Goal: Find specific page/section: Find specific page/section

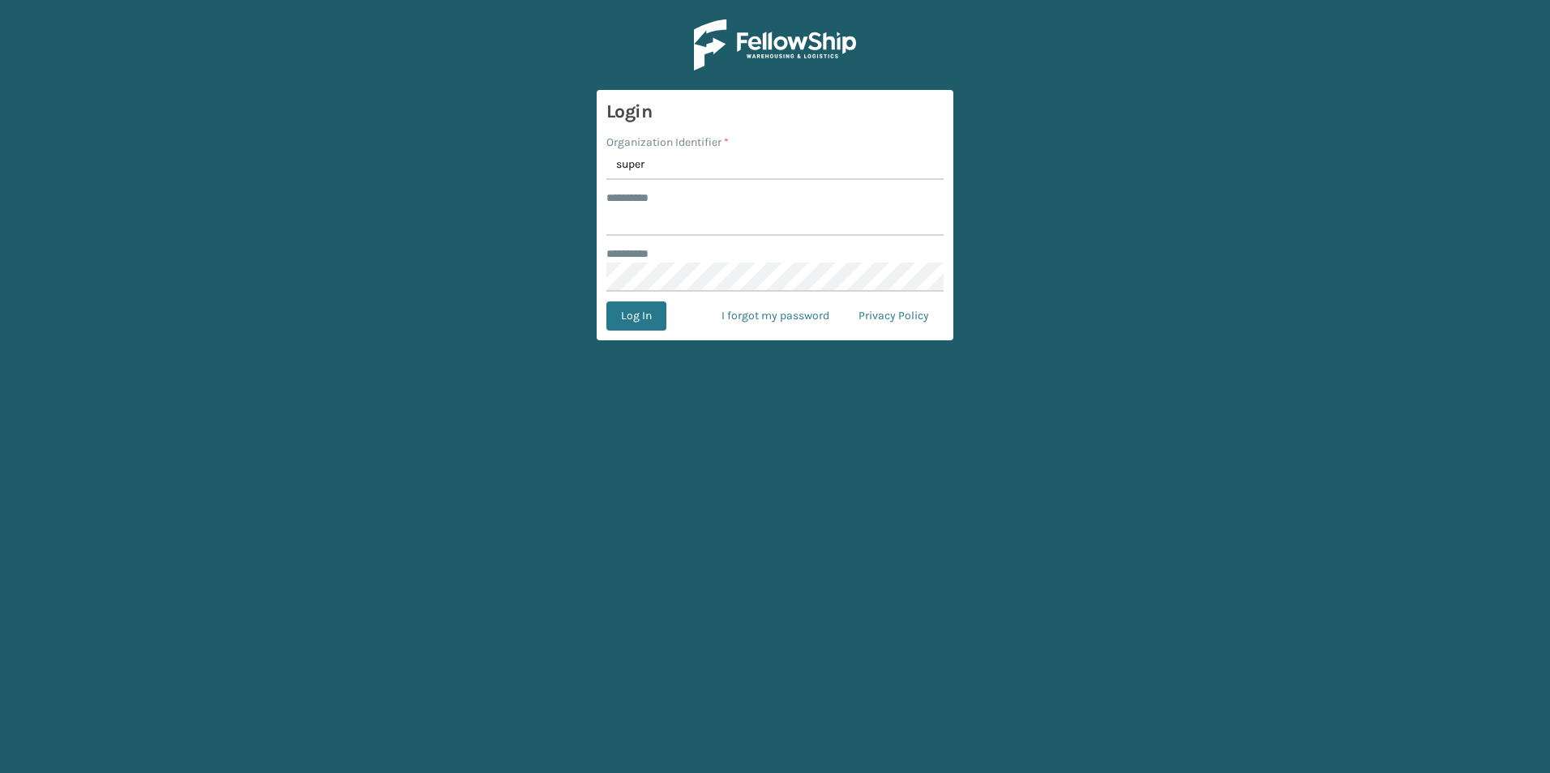
type input "superadminorganization"
type input "*********"
click at [606, 302] on button "Log In" at bounding box center [636, 316] width 60 height 29
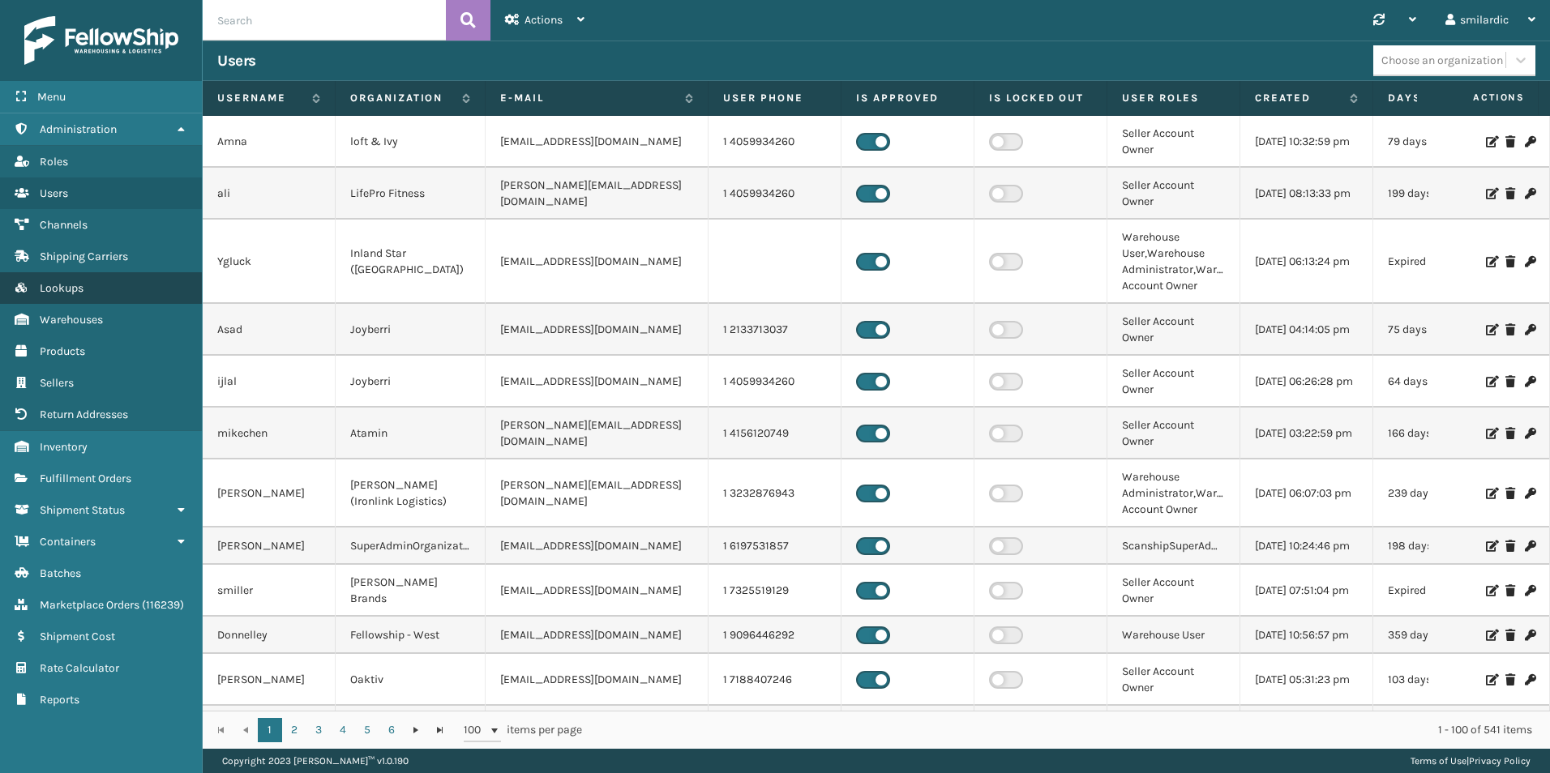
click at [86, 283] on link "Lookups" at bounding box center [101, 288] width 202 height 32
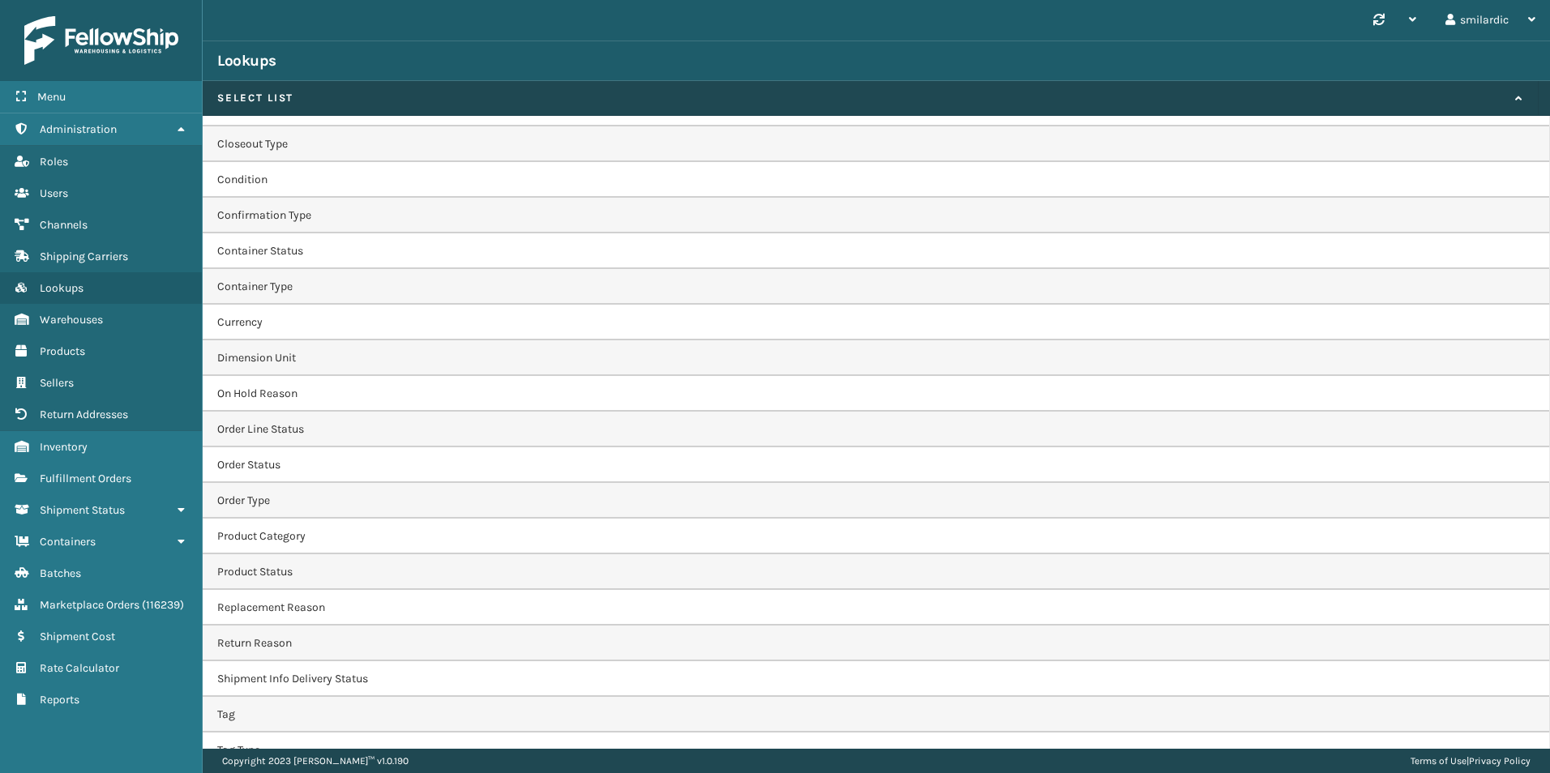
scroll to position [437, 0]
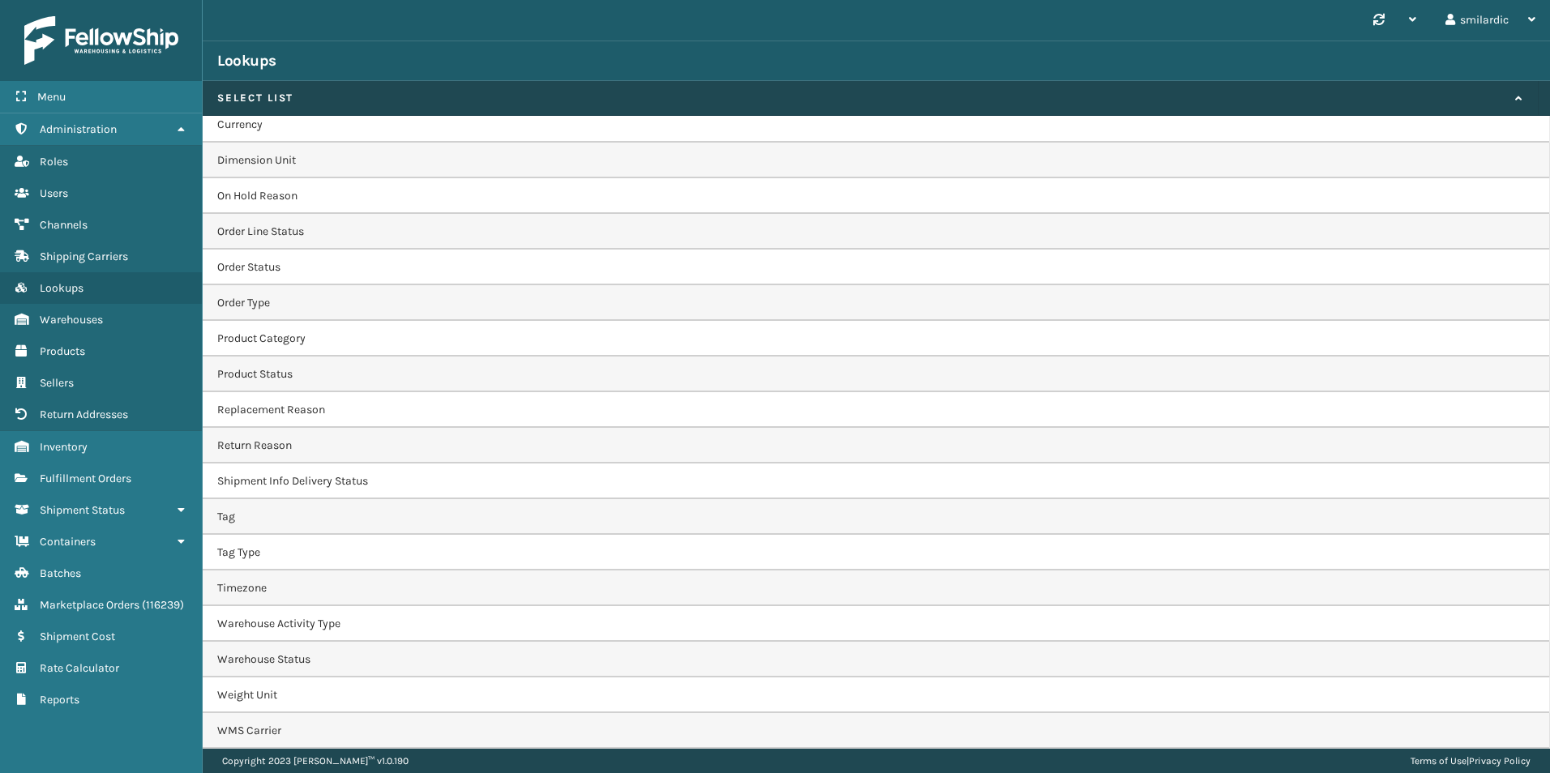
click at [262, 734] on td "WMS Carrier" at bounding box center [876, 731] width 1347 height 36
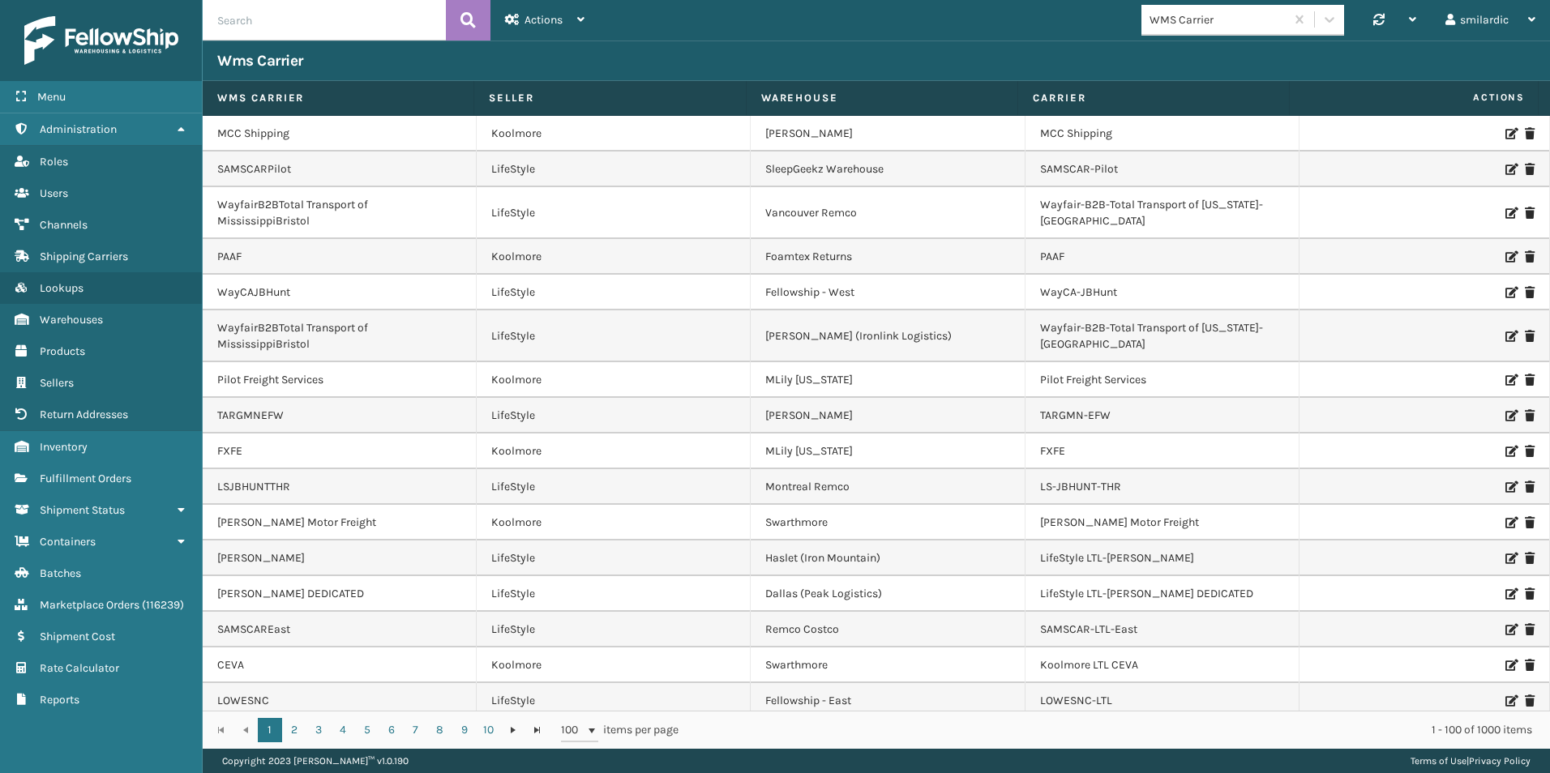
click at [335, 31] on input "text" at bounding box center [324, 20] width 243 height 41
type input "[PERSON_NAME]"
click at [467, 32] on button at bounding box center [468, 20] width 45 height 41
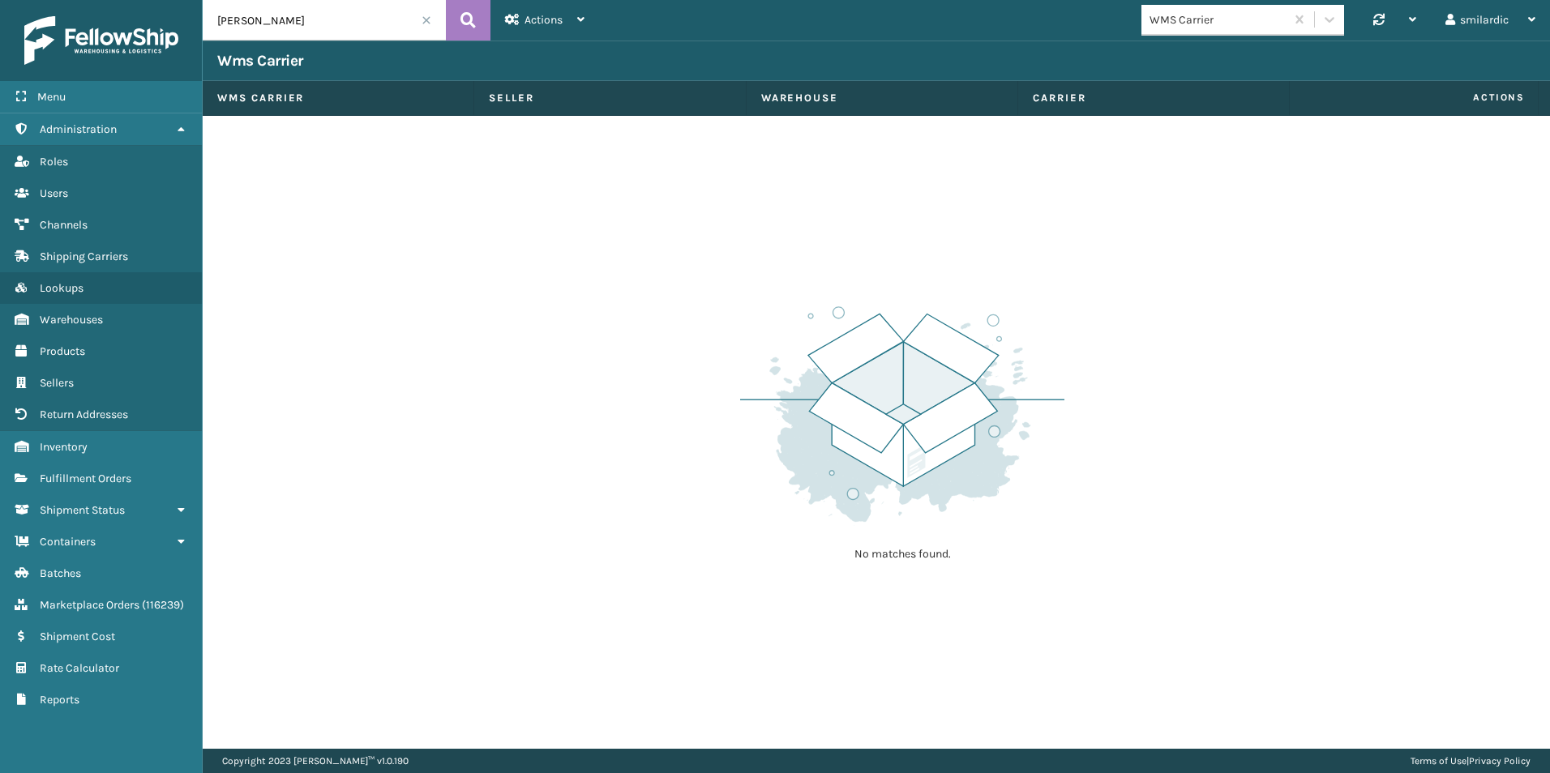
click at [427, 21] on span at bounding box center [426, 20] width 10 height 10
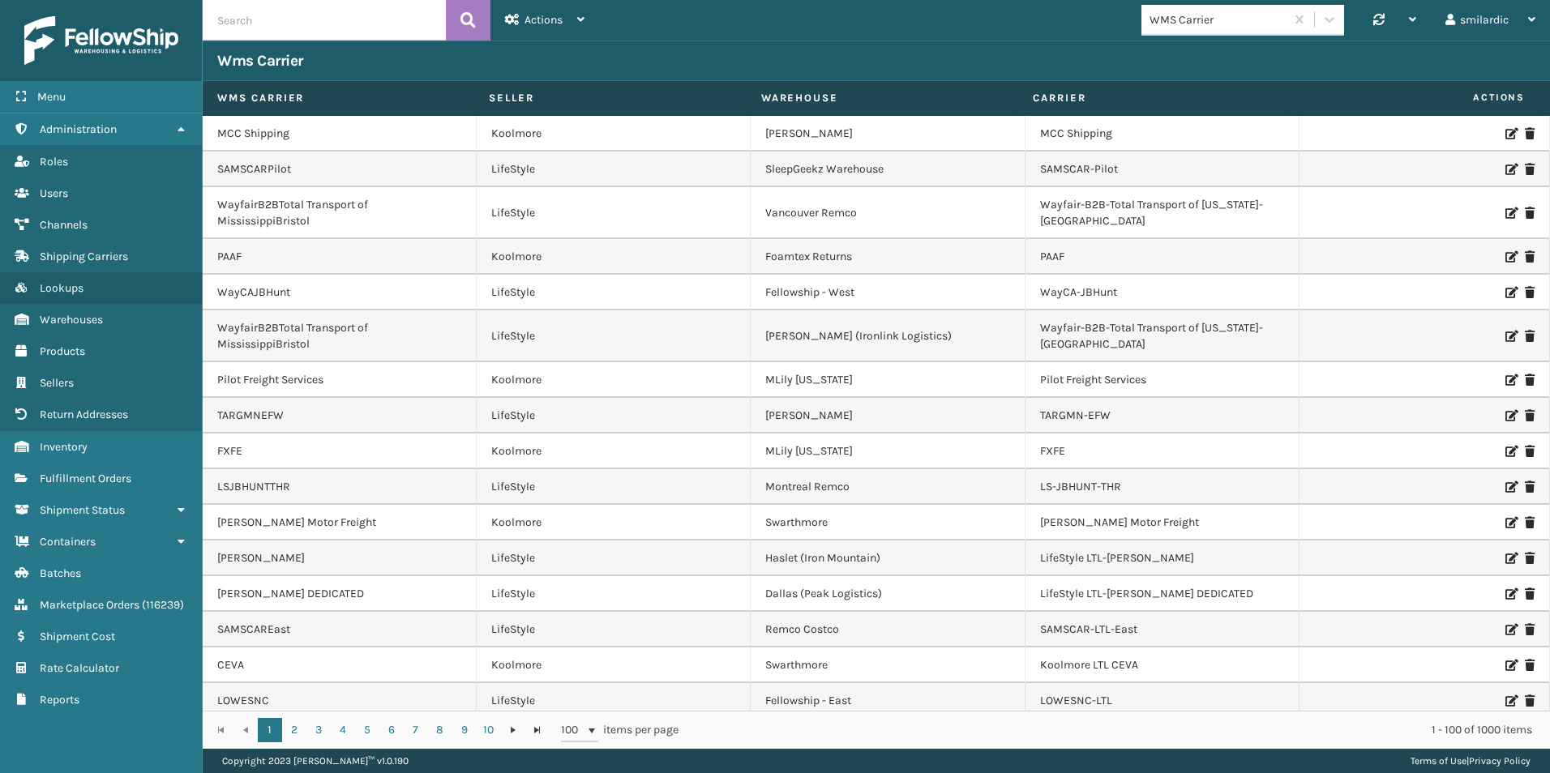
click at [341, 22] on input "text" at bounding box center [324, 20] width 243 height 41
type input "MCC"
click at [460, 30] on icon at bounding box center [467, 20] width 15 height 24
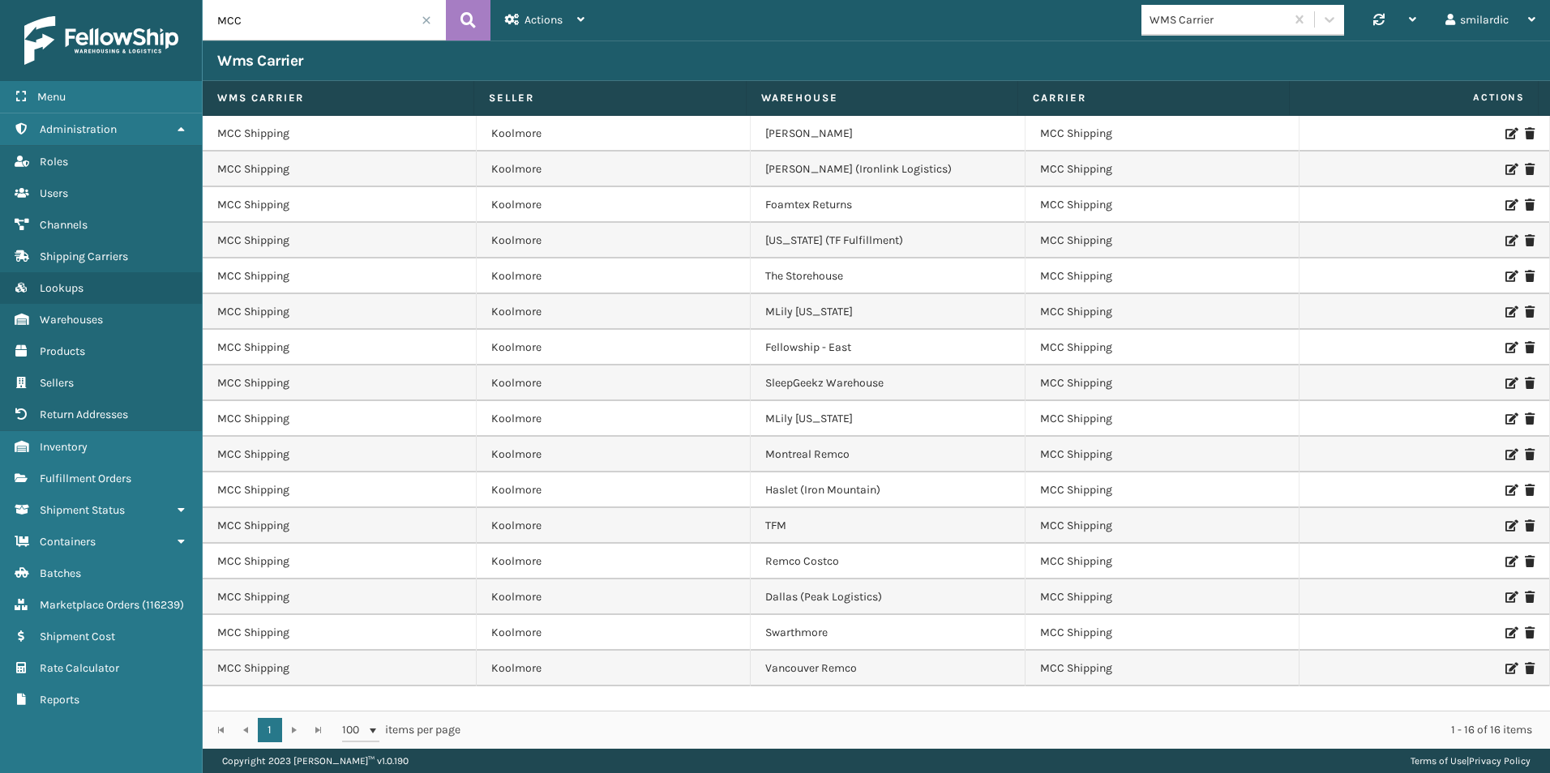
click at [425, 23] on span at bounding box center [426, 20] width 10 height 10
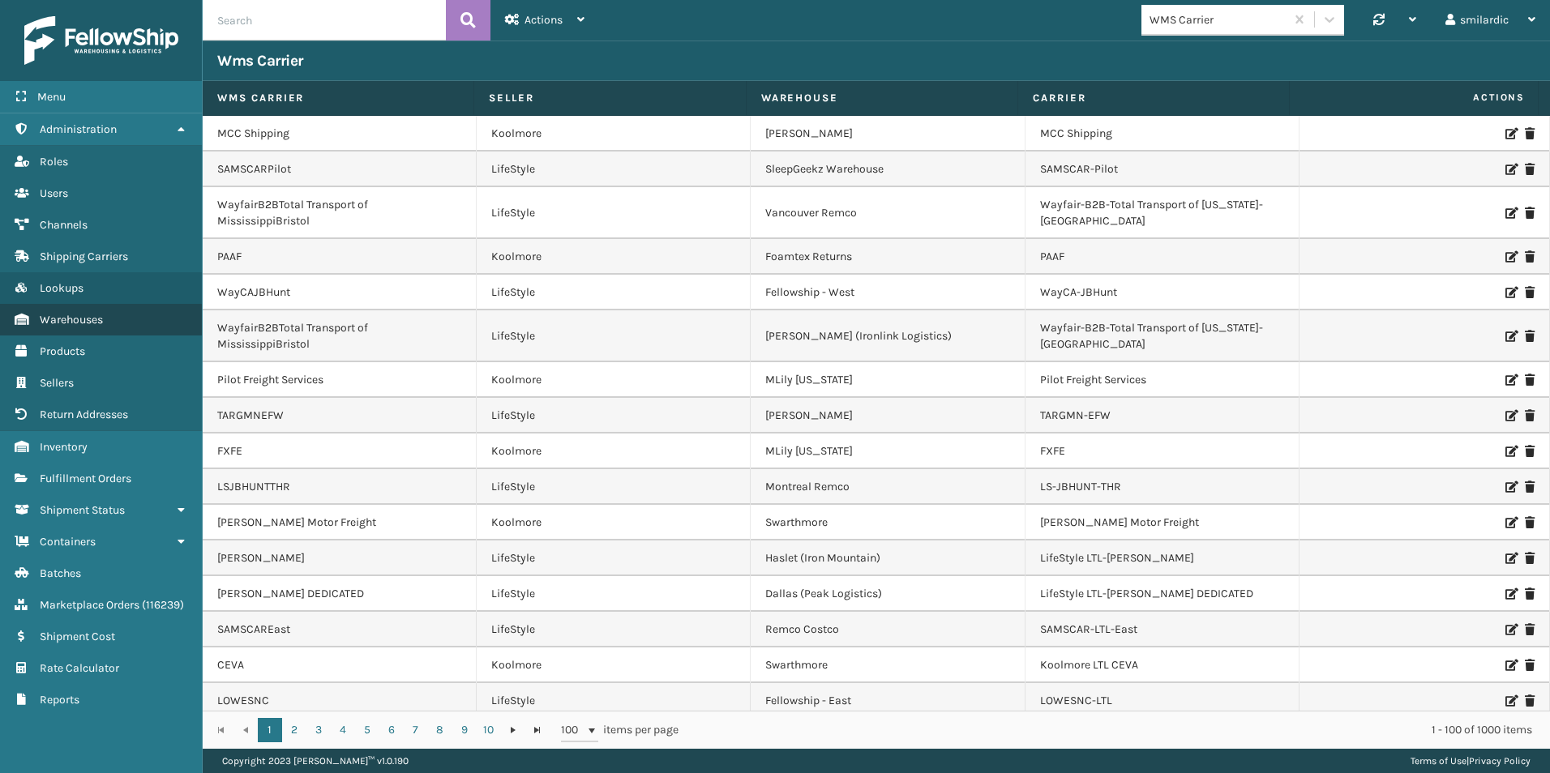
click at [113, 317] on link "Warehouses Warehouses" at bounding box center [101, 320] width 202 height 32
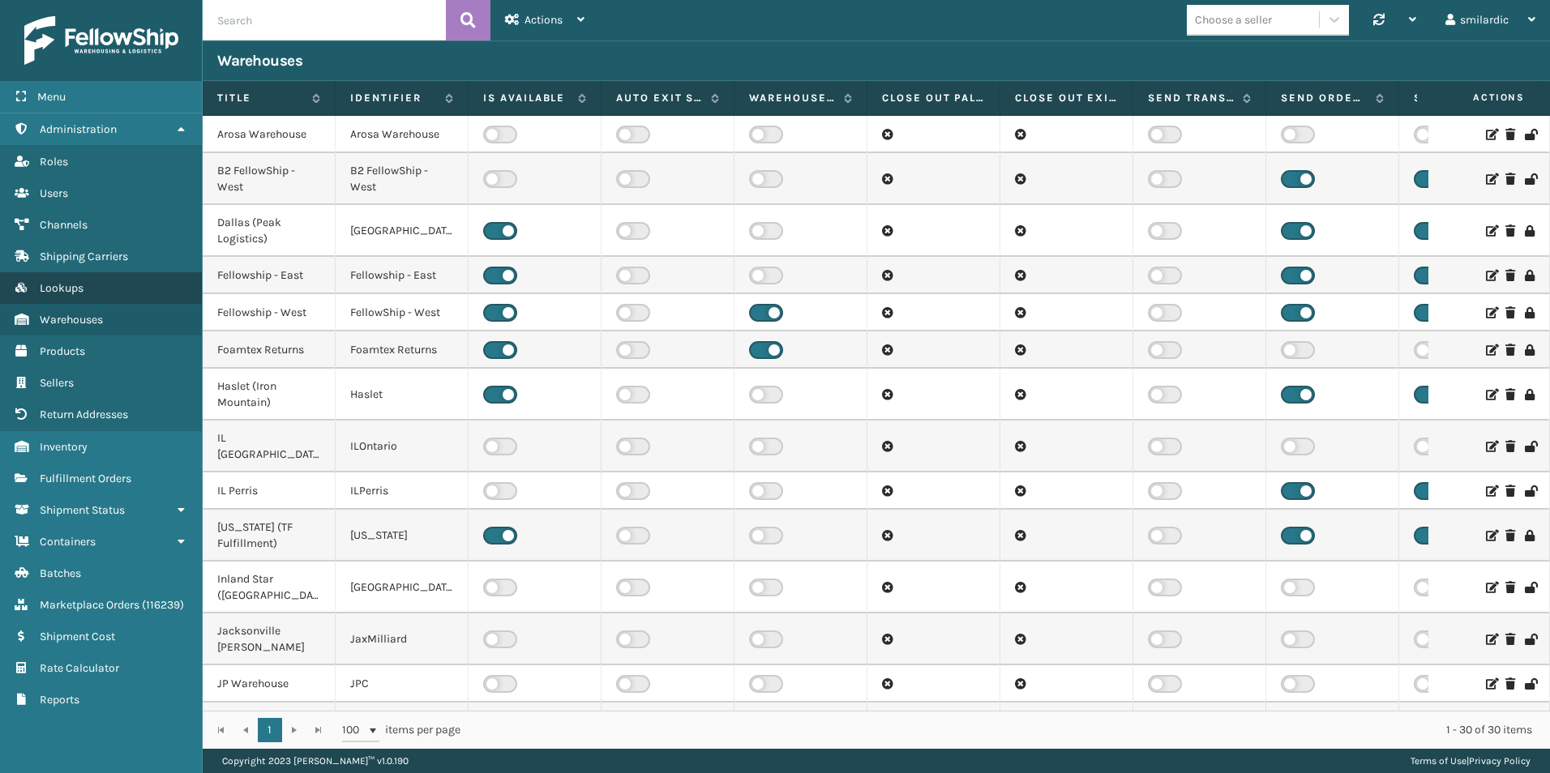
click at [93, 295] on link "Lookups" at bounding box center [101, 288] width 202 height 32
